Goal: Book appointment/travel/reservation

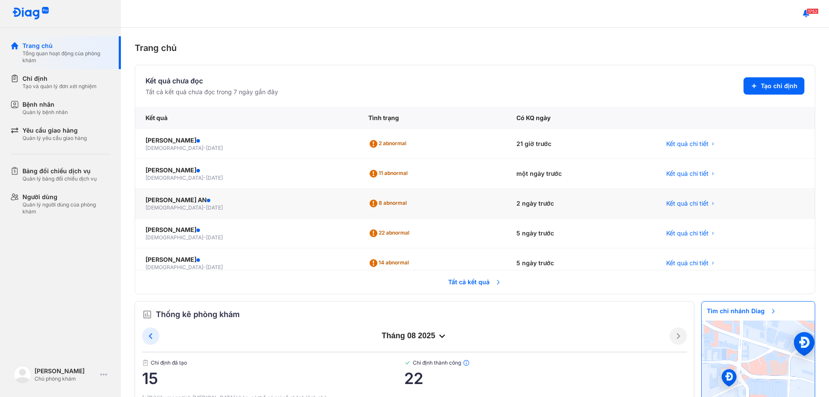
click at [206, 209] on span "[DATE]" at bounding box center [214, 207] width 17 height 6
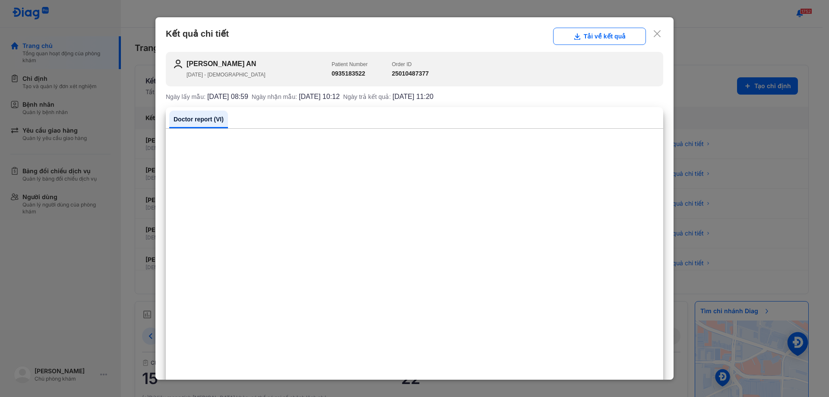
click at [655, 35] on div "Kết quả chi tiết Tải về kết quả" at bounding box center [414, 36] width 497 height 17
click at [655, 33] on div "Kết quả chi tiết Tải về kết quả" at bounding box center [414, 36] width 497 height 17
click at [652, 33] on icon at bounding box center [656, 33] width 9 height 9
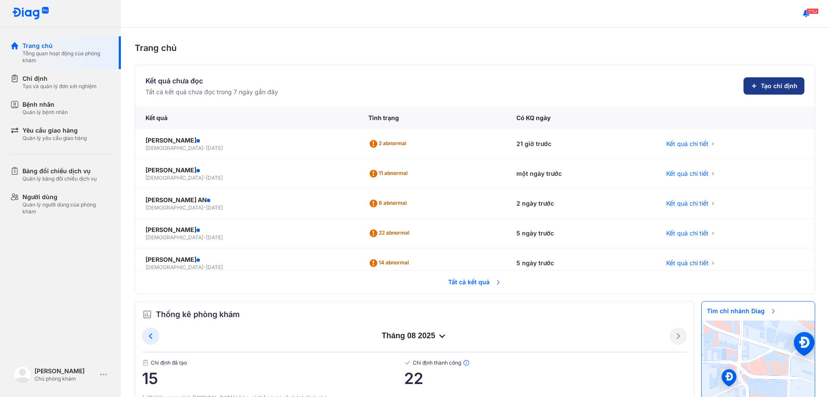
click at [754, 87] on button "Tạo chỉ định" at bounding box center [773, 85] width 61 height 17
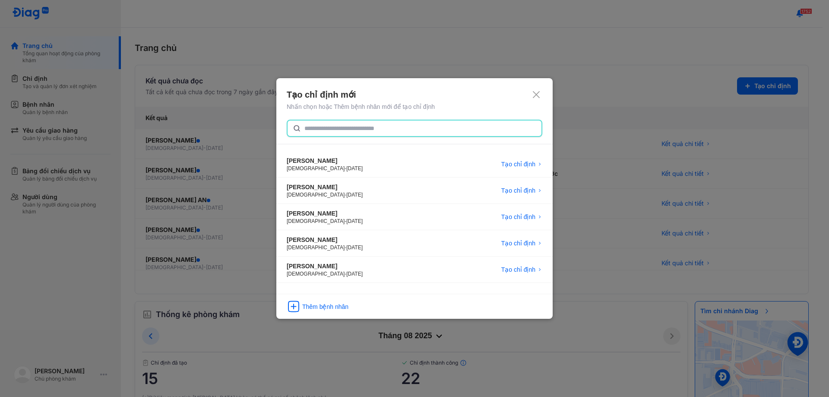
click at [321, 132] on input "text" at bounding box center [420, 128] width 232 height 16
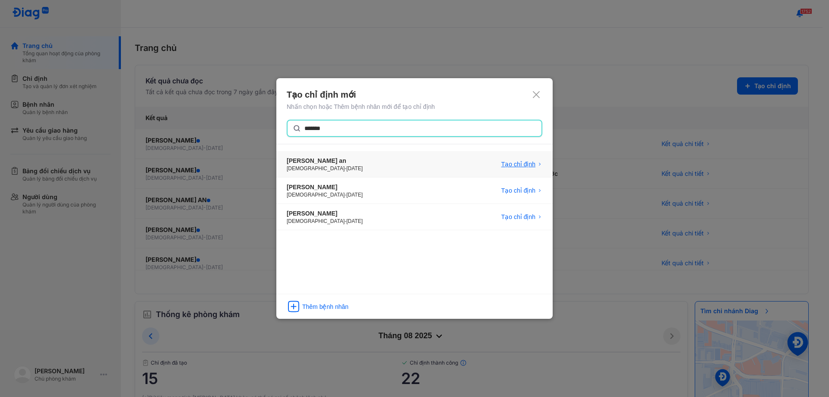
type input "*******"
click at [529, 164] on span "Tạo chỉ định" at bounding box center [518, 164] width 34 height 9
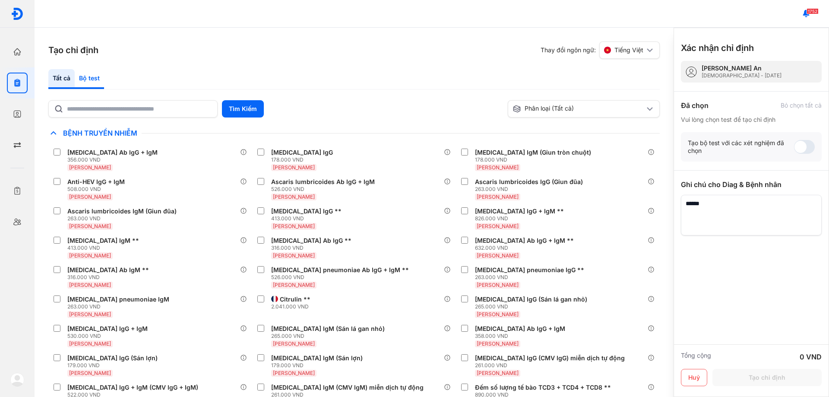
click at [82, 75] on div "Bộ test" at bounding box center [89, 79] width 29 height 20
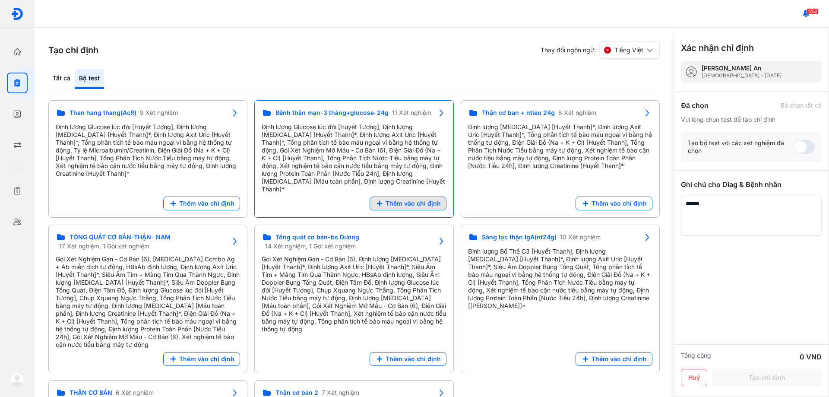
click at [410, 199] on span "Thêm vào chỉ định" at bounding box center [412, 203] width 55 height 8
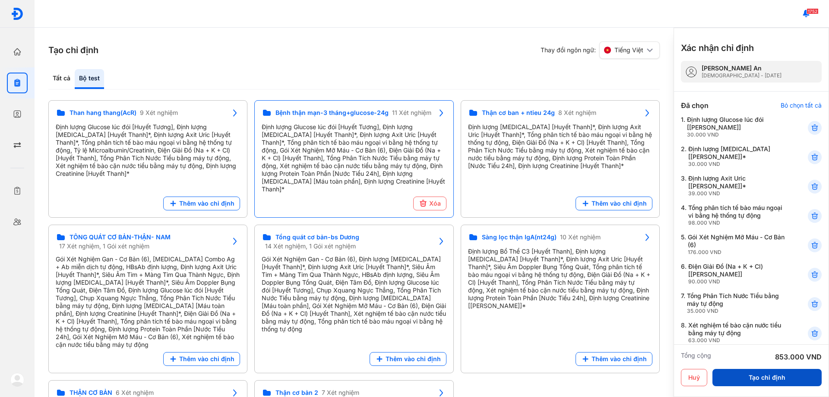
click at [775, 372] on button "Tạo chỉ định" at bounding box center [766, 377] width 109 height 17
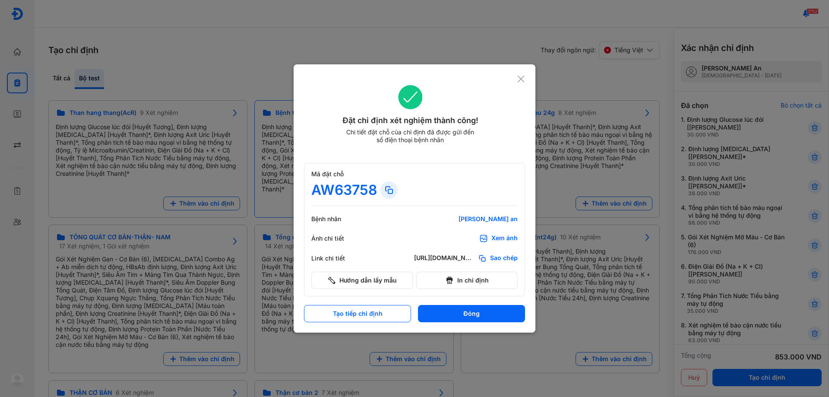
click at [524, 86] on div "Đặt chỉ định xét nghiệm thành công! Chi tiết đặt chỗ của chỉ định đã được gửi đ…" at bounding box center [414, 120] width 221 height 90
click at [524, 80] on icon at bounding box center [521, 79] width 8 height 9
